Goal: Information Seeking & Learning: Learn about a topic

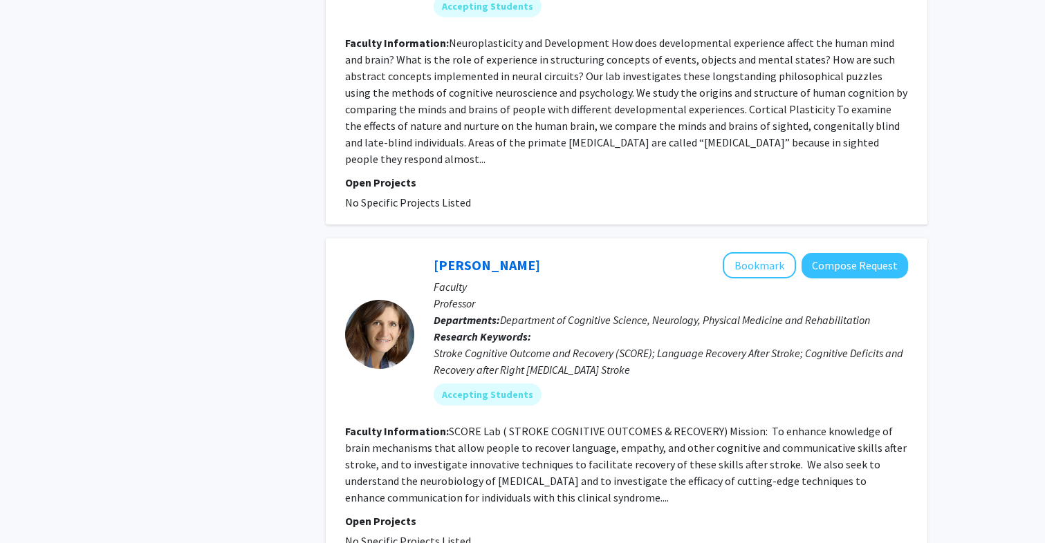
scroll to position [4906, 0]
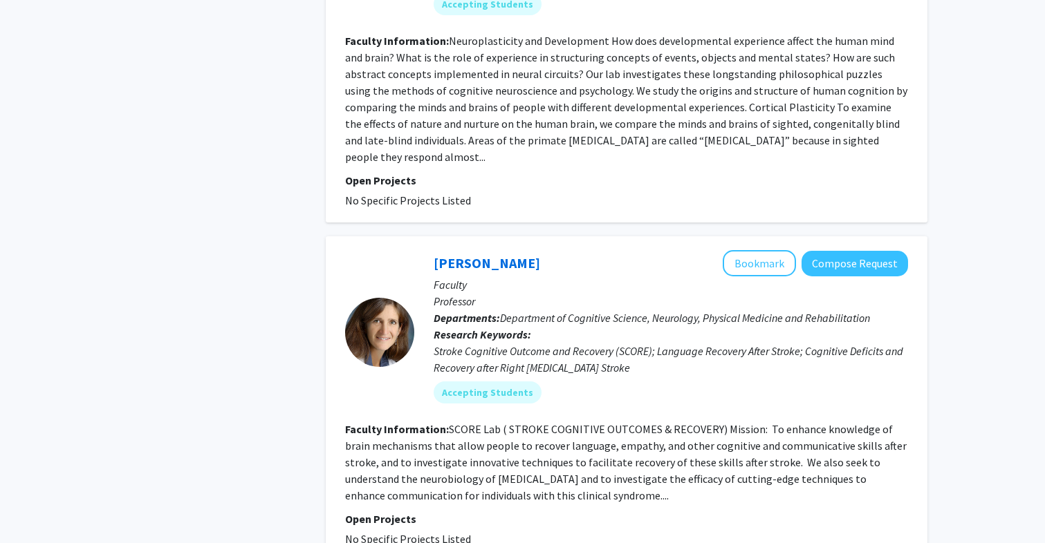
click at [573, 343] on div "Stroke Cognitive Outcome and Recovery (SCORE); Language Recovery After Stroke; …" at bounding box center [671, 359] width 474 height 33
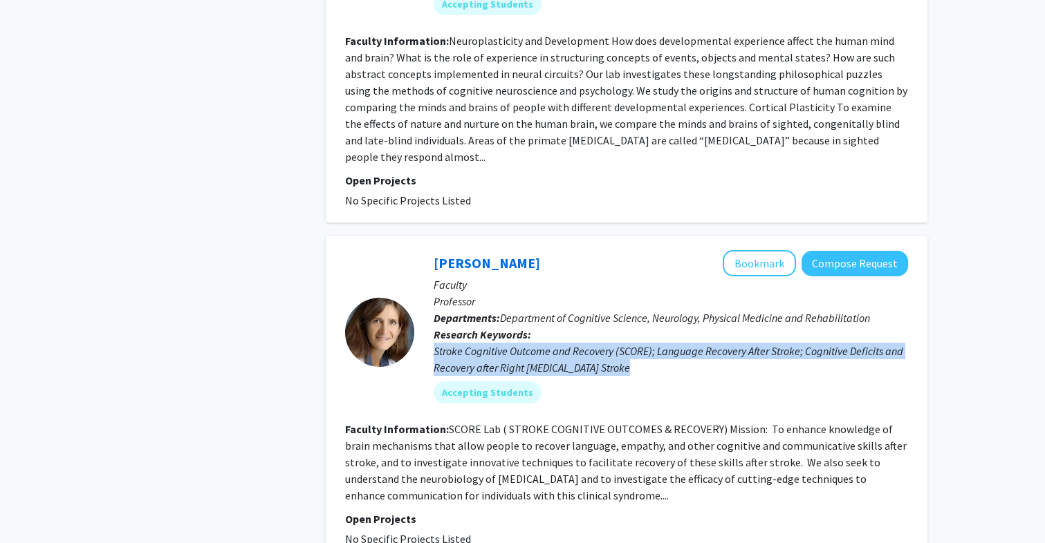
click at [573, 343] on div "Stroke Cognitive Outcome and Recovery (SCORE); Language Recovery After Stroke; …" at bounding box center [671, 359] width 474 height 33
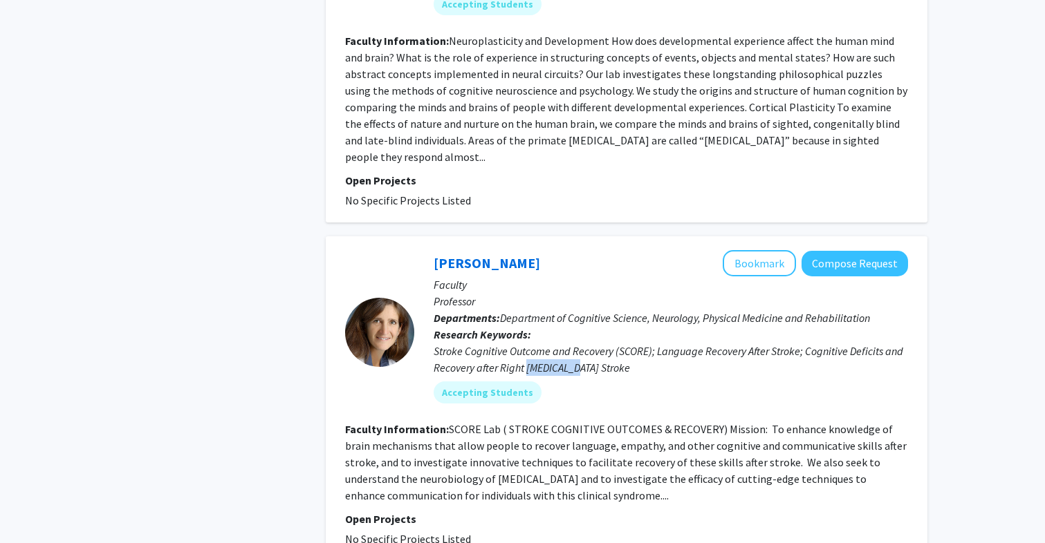
click at [573, 343] on div "Stroke Cognitive Outcome and Recovery (SCORE); Language Recovery After Stroke; …" at bounding box center [671, 359] width 474 height 33
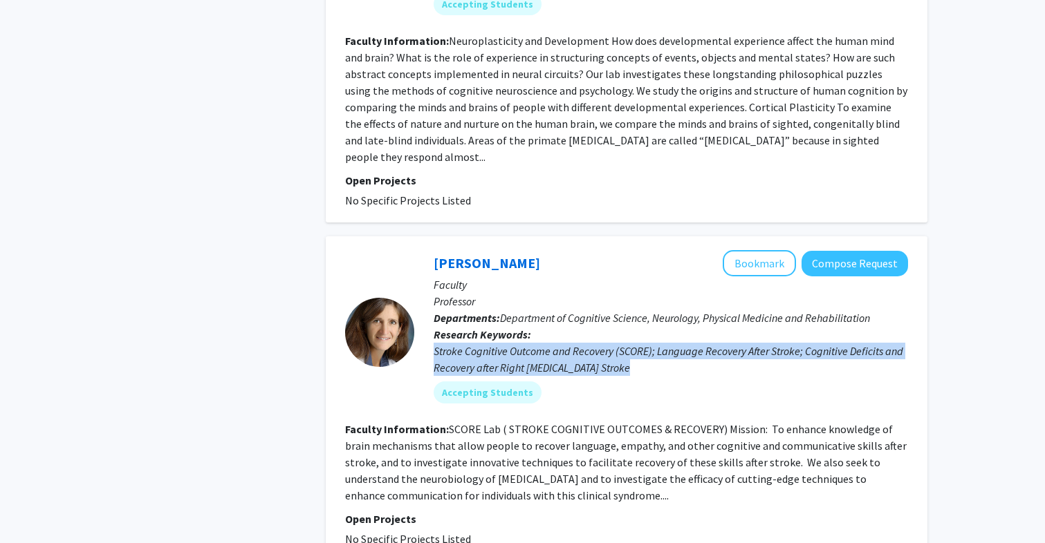
click at [573, 343] on div "Stroke Cognitive Outcome and Recovery (SCORE); Language Recovery After Stroke; …" at bounding box center [671, 359] width 474 height 33
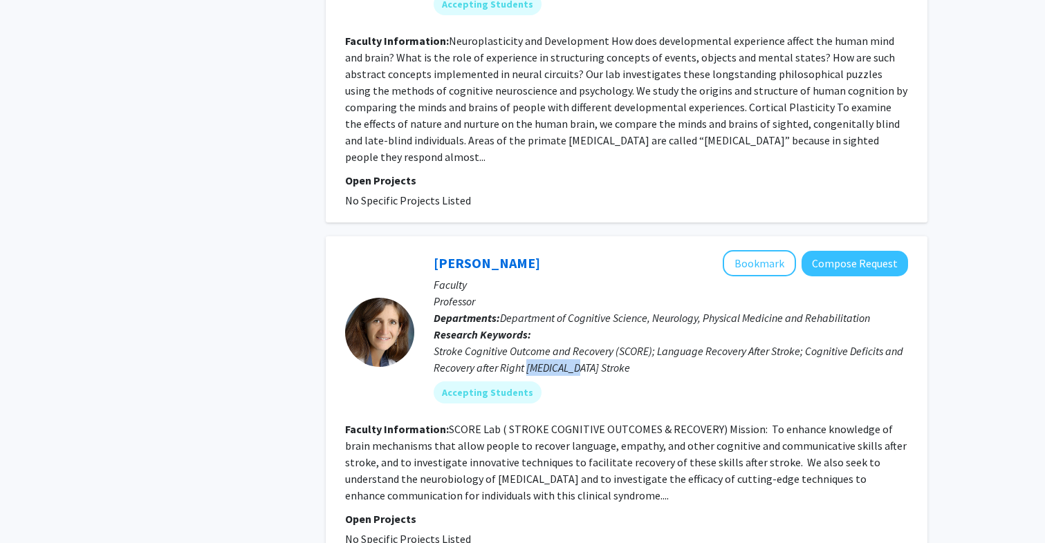
click at [573, 343] on div "Stroke Cognitive Outcome and Recovery (SCORE); Language Recovery After Stroke; …" at bounding box center [671, 359] width 474 height 33
click at [574, 343] on div "Stroke Cognitive Outcome and Recovery (SCORE); Language Recovery After Stroke; …" at bounding box center [671, 359] width 474 height 33
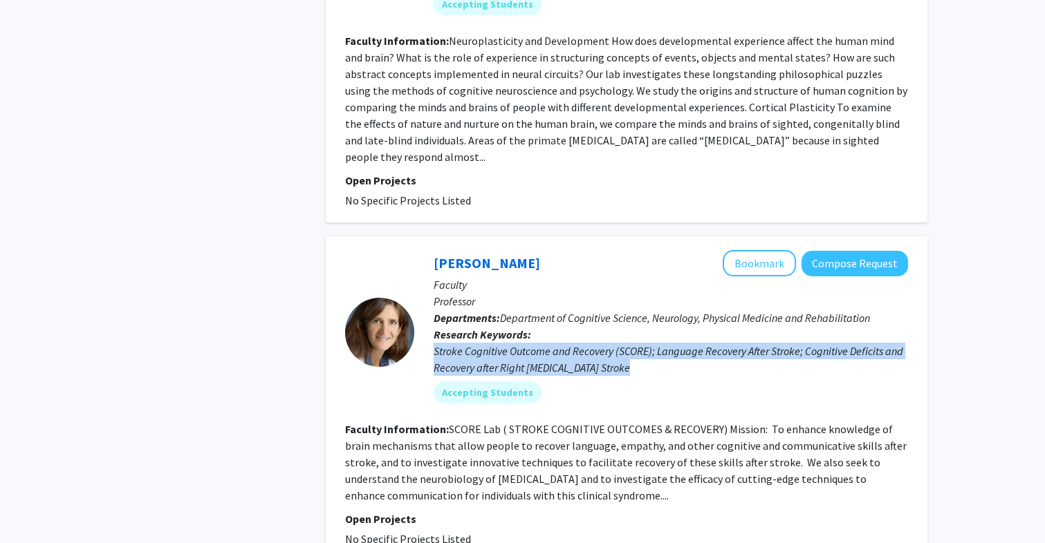
click at [574, 343] on div "Stroke Cognitive Outcome and Recovery (SCORE); Language Recovery After Stroke; …" at bounding box center [671, 359] width 474 height 33
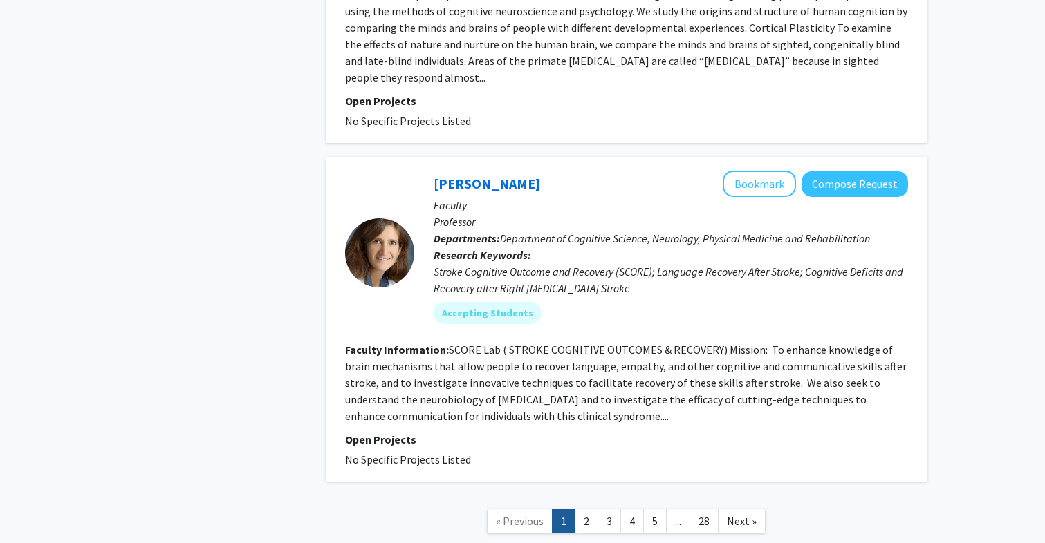
scroll to position [5010, 0]
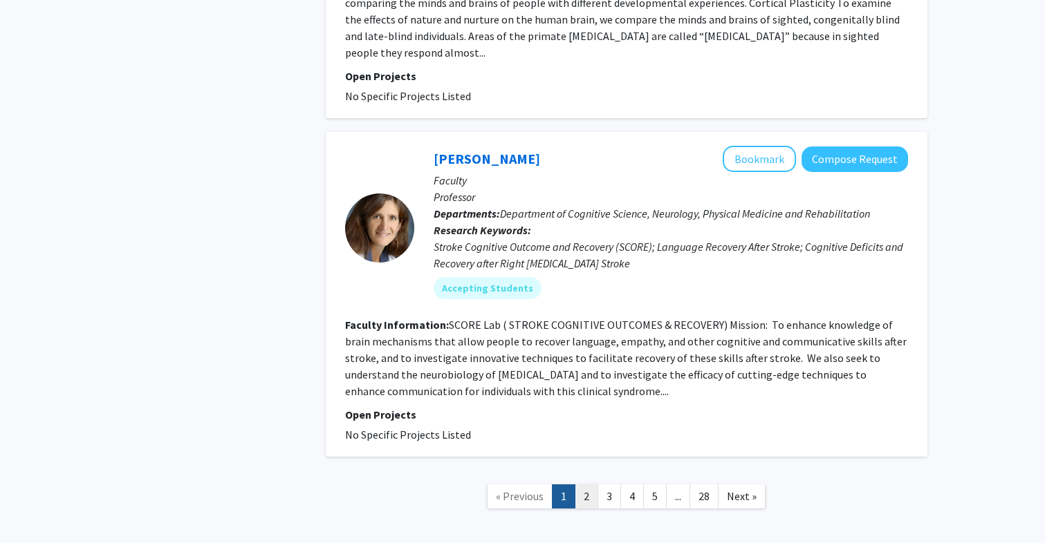
click at [580, 485] on link "2" at bounding box center [587, 497] width 24 height 24
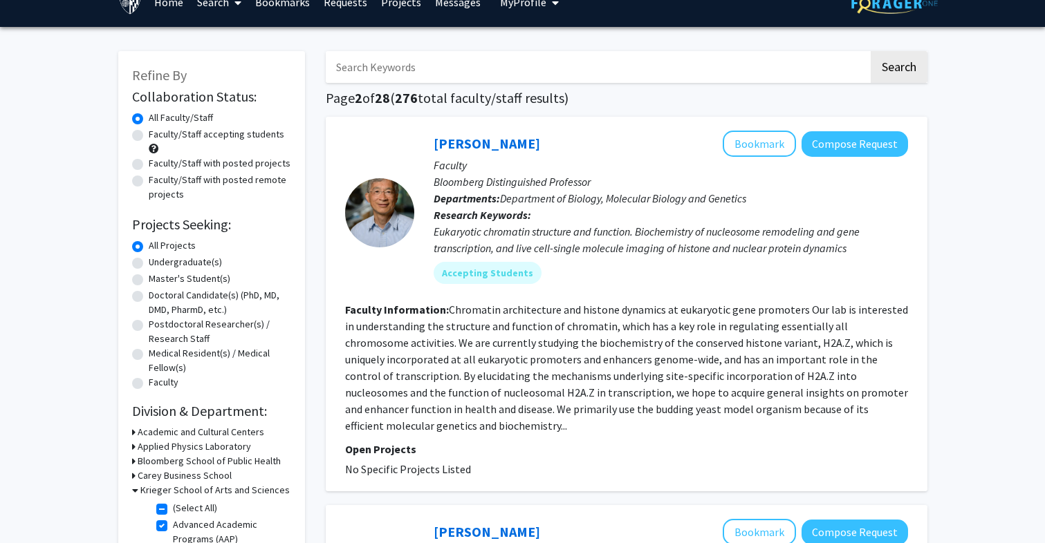
scroll to position [44, 0]
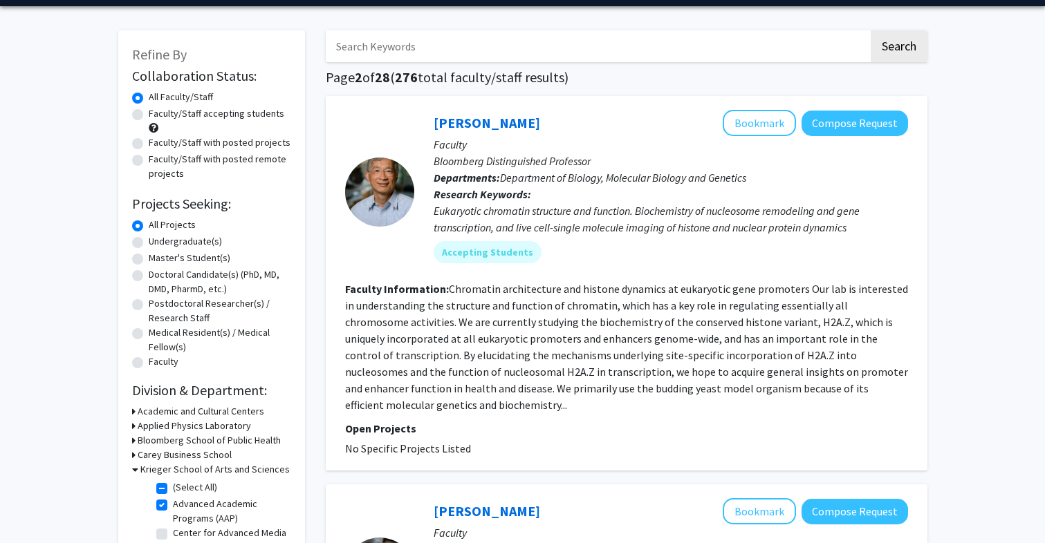
click at [646, 311] on fg-read-more "Chromatin architecture and histone dynamics at eukaryotic gene promoters Our la…" at bounding box center [626, 347] width 563 height 130
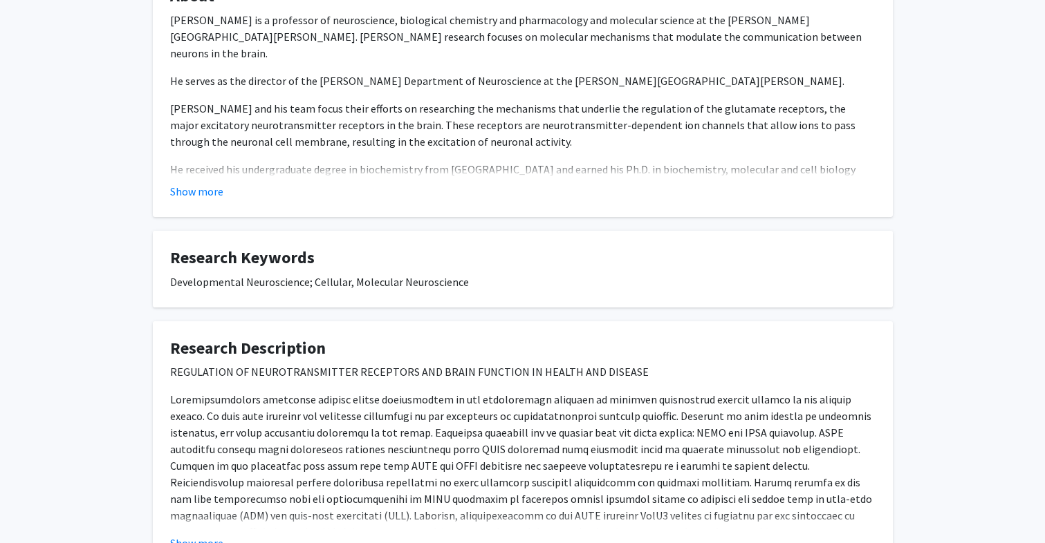
scroll to position [227, 0]
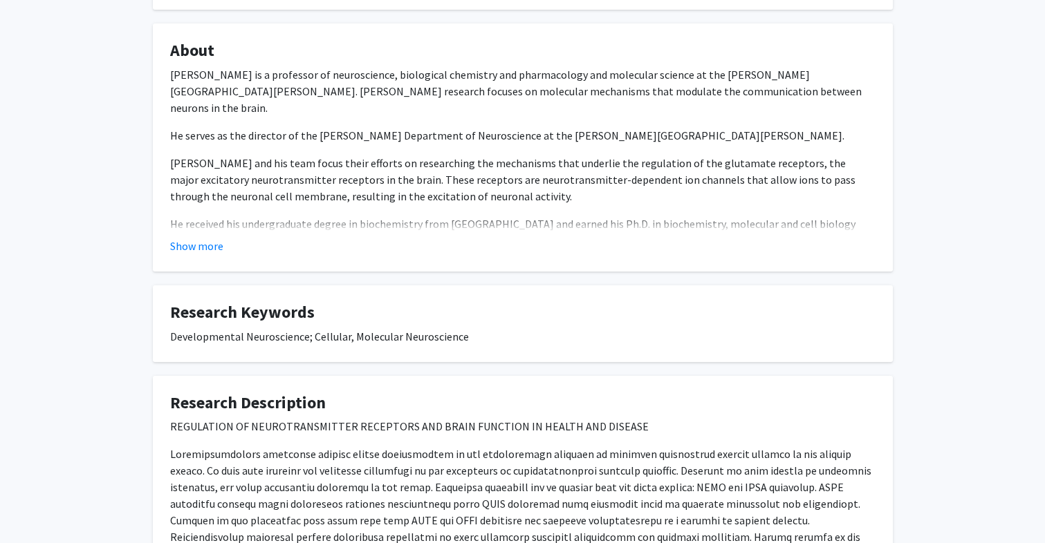
click at [196, 225] on p "He received his undergraduate degree in biochemistry from [GEOGRAPHIC_DATA] and…" at bounding box center [522, 249] width 705 height 66
click at [196, 245] on button "Show more" at bounding box center [196, 246] width 53 height 17
